Goal: Go to known website: Access a specific website the user already knows

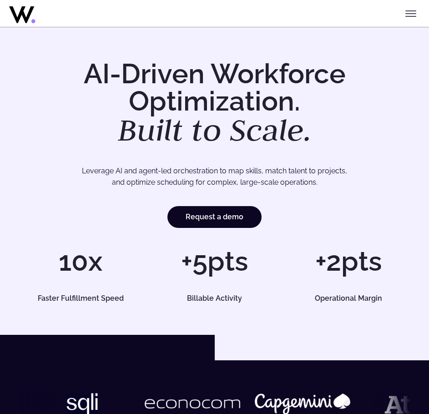
click at [27, 15] on icon at bounding box center [45, 12] width 73 height 22
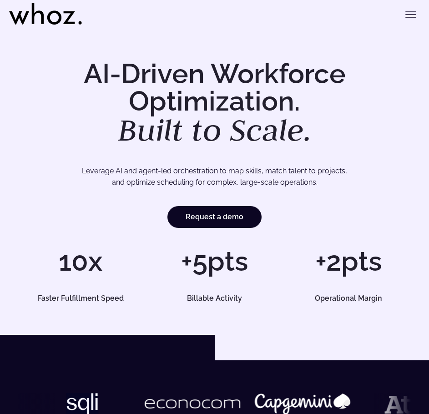
click at [411, 13] on icon "Toggle menu" at bounding box center [411, 14] width 11 height 11
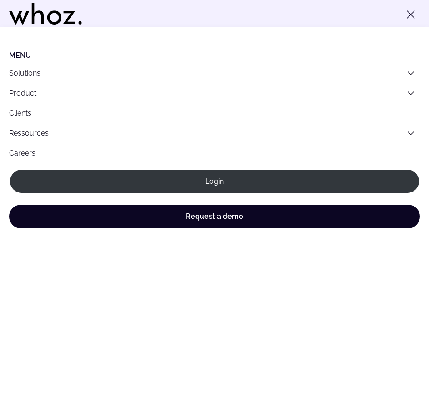
click at [171, 21] on div "Menu Solutions Industries IT Services Consulting Engineering Company size Large…" at bounding box center [214, 11] width 411 height 22
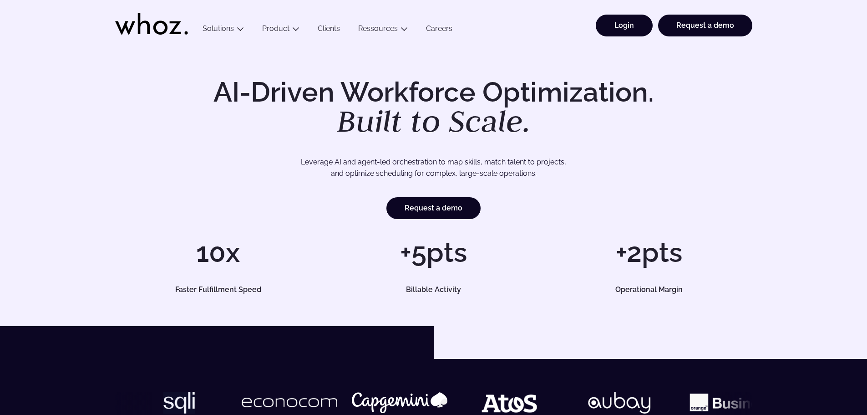
click at [429, 25] on link "Login" at bounding box center [624, 26] width 57 height 22
